Goal: Information Seeking & Learning: Learn about a topic

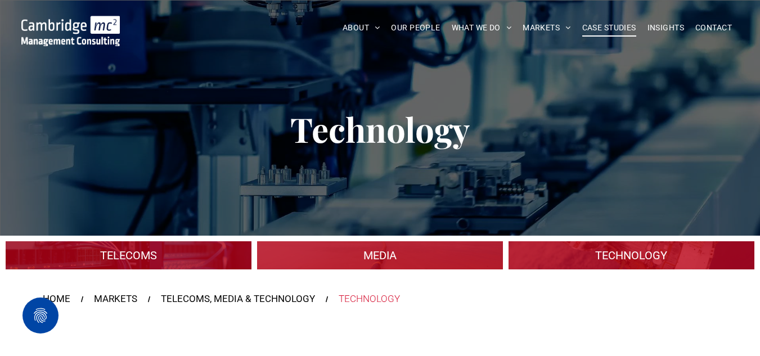
click at [604, 24] on span "CASE STUDIES" at bounding box center [609, 27] width 54 height 17
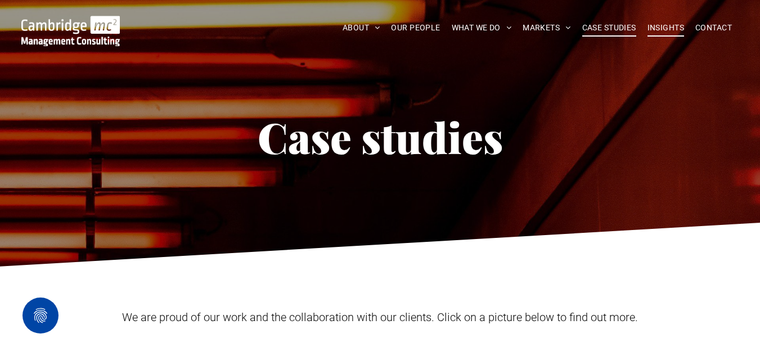
click at [654, 29] on span "INSIGHTS" at bounding box center [666, 27] width 37 height 17
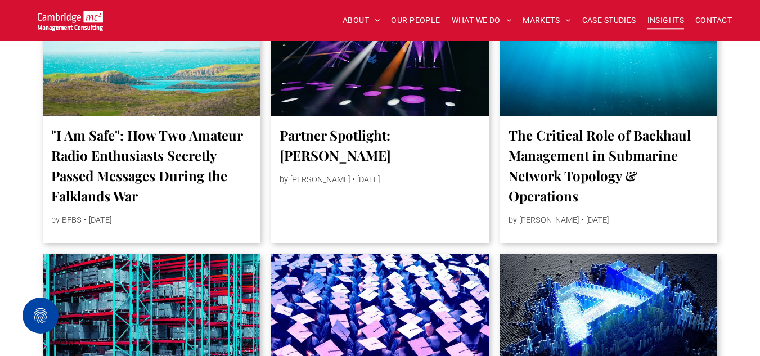
scroll to position [2273, 0]
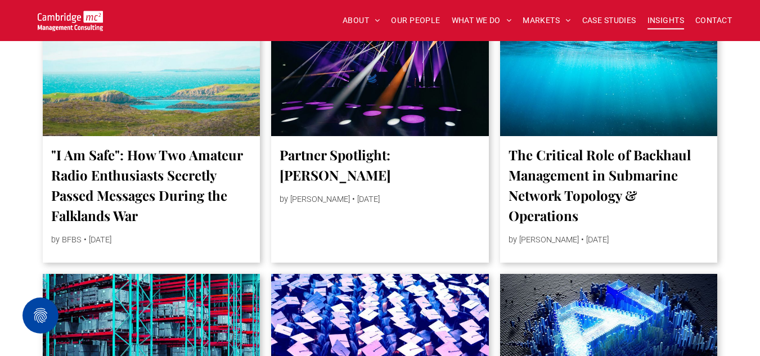
click at [606, 185] on link "The Critical Role of Backhaul Management in Submarine Network Topology & Operat…" at bounding box center [609, 185] width 201 height 81
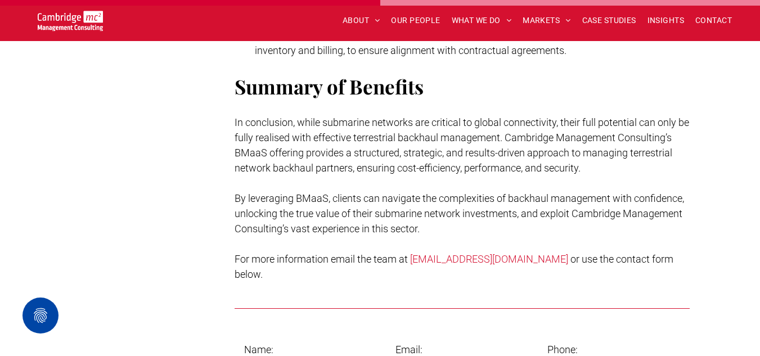
scroll to position [2082, 0]
